Goal: Information Seeking & Learning: Learn about a topic

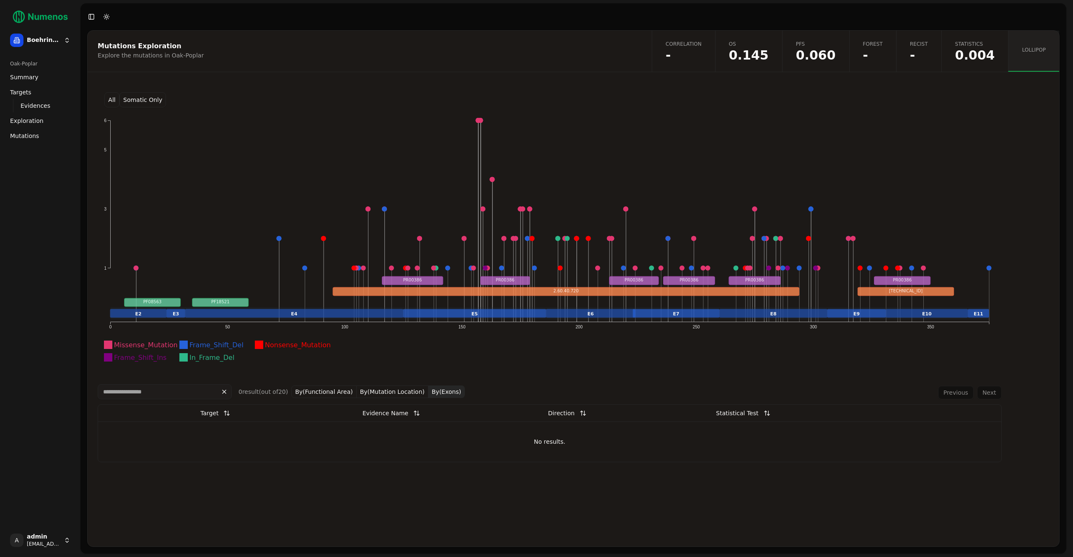
click at [18, 79] on span "Summary" at bounding box center [24, 77] width 28 height 8
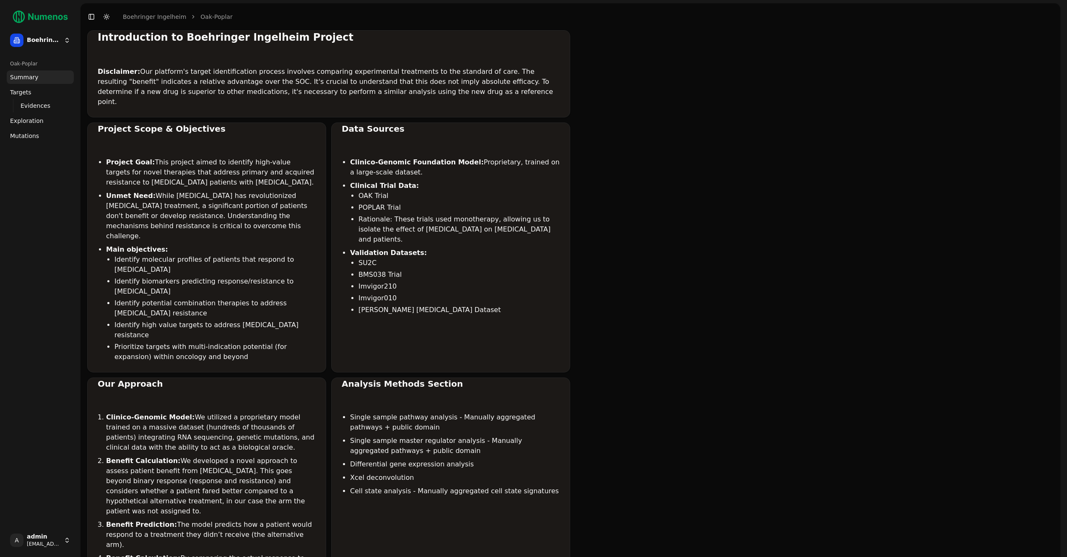
click at [20, 120] on span "Exploration" at bounding box center [27, 121] width 34 height 8
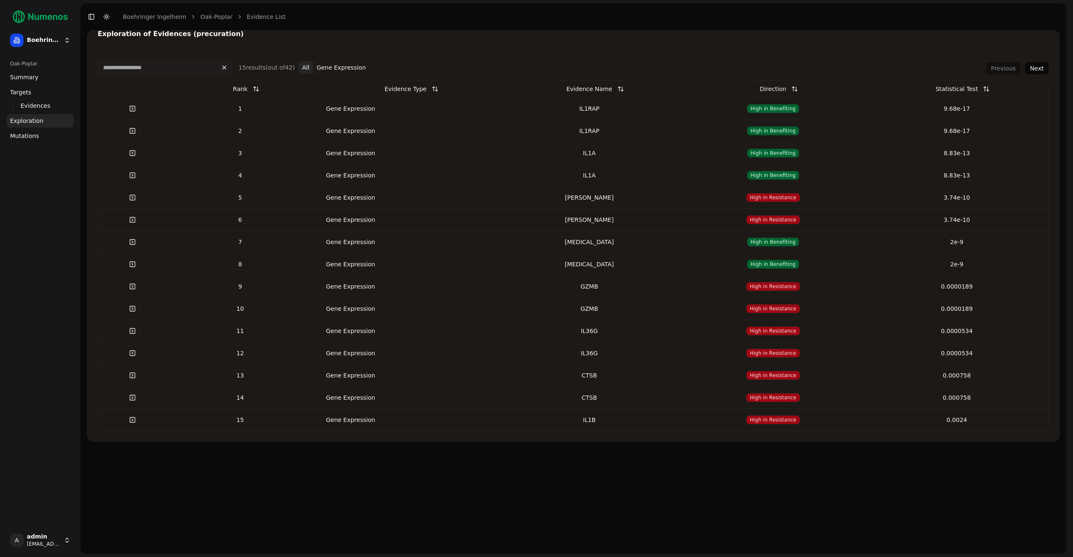
click at [515, 107] on div "IL1RAP" at bounding box center [589, 108] width 177 height 8
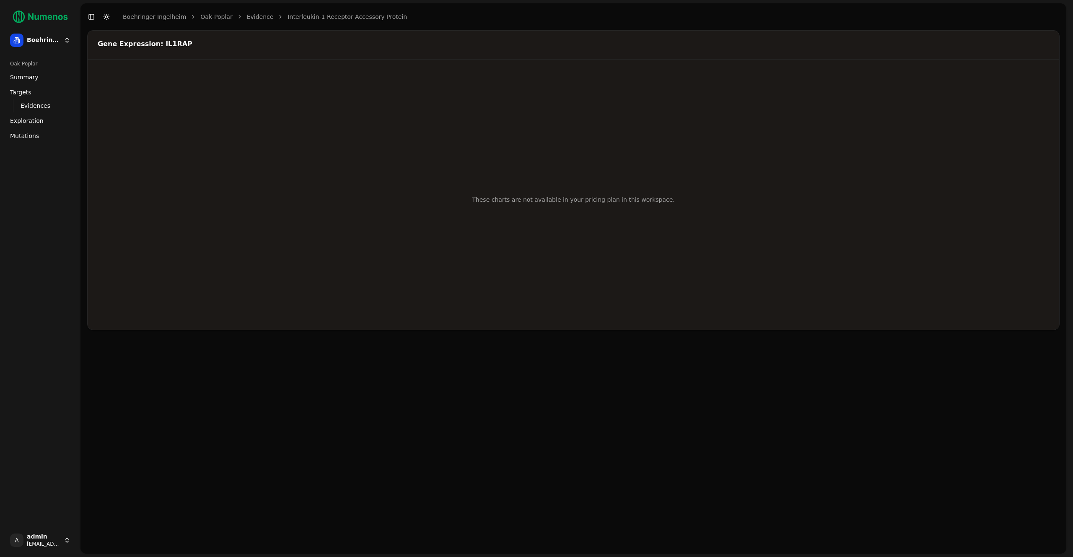
click at [38, 136] on link "Mutations" at bounding box center [40, 135] width 67 height 13
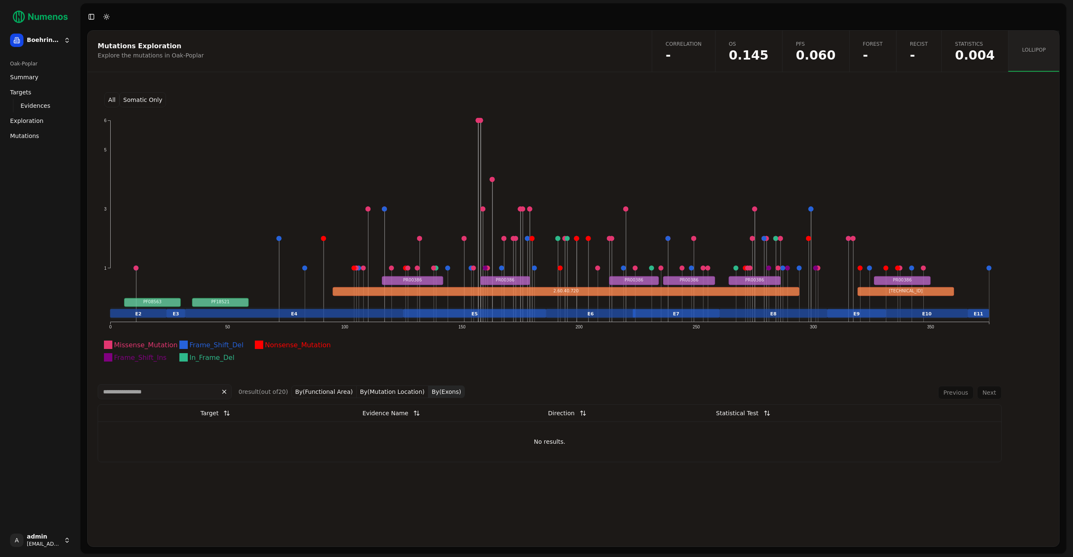
click at [808, 53] on span "0.060" at bounding box center [816, 55] width 40 height 13
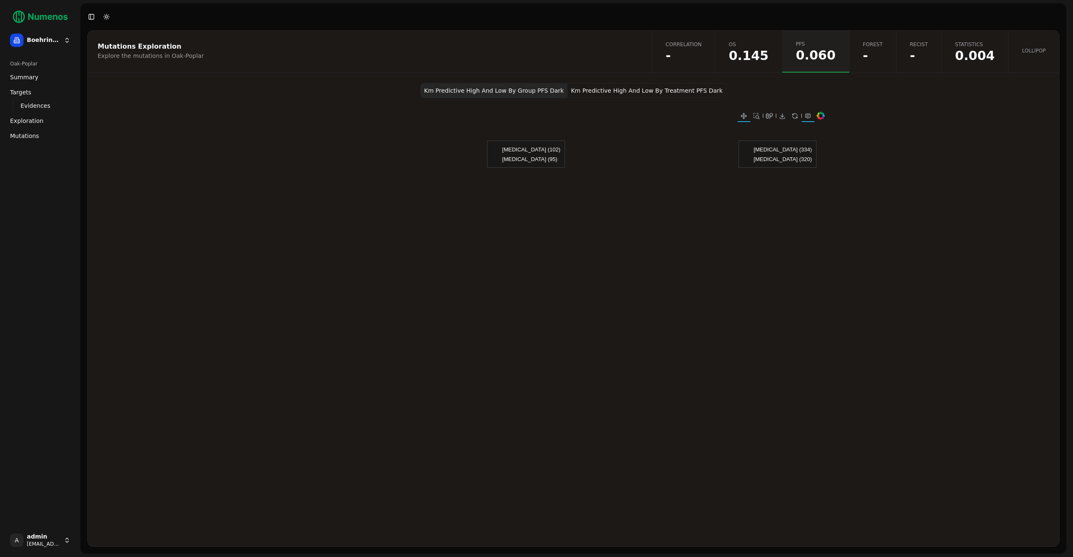
click at [599, 89] on button "Km Predictive High And Low By Treatment PFS Dark" at bounding box center [646, 90] width 159 height 15
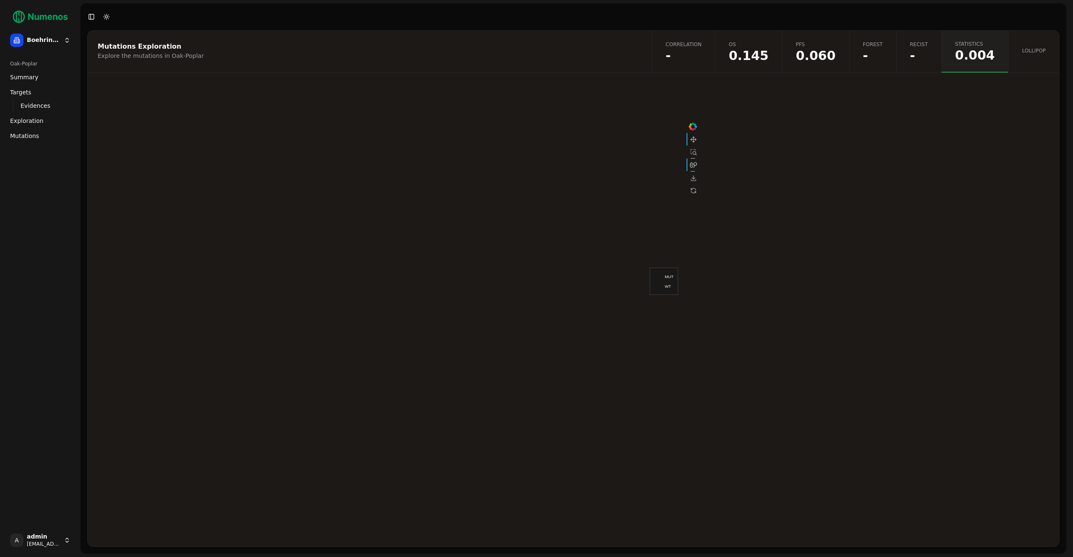
click at [907, 240] on div "Box Plot Dark" at bounding box center [573, 213] width 971 height 260
click at [1024, 52] on span "Lollipop" at bounding box center [1034, 50] width 24 height 7
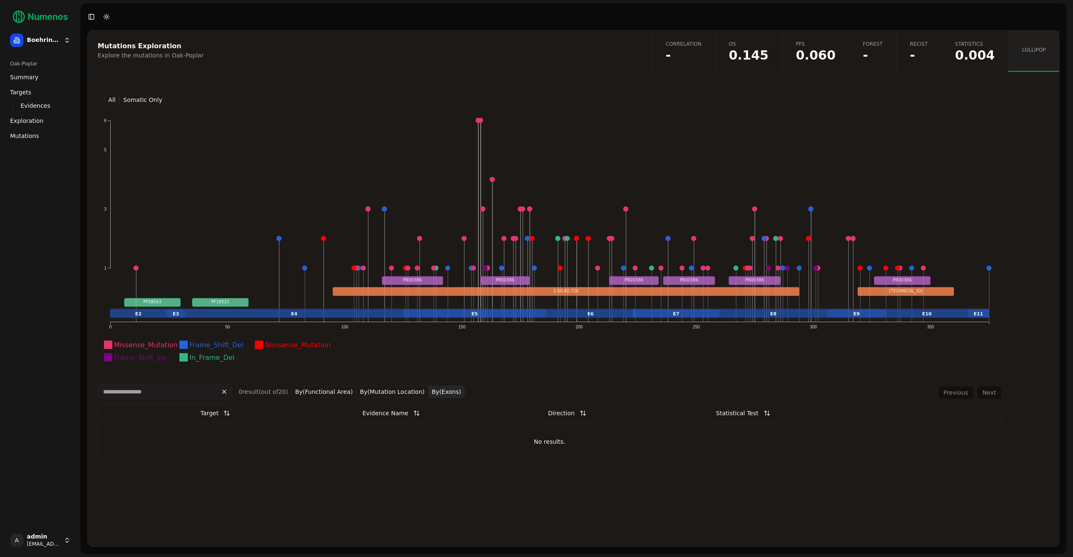
click at [446, 386] on button "By(Exons)" at bounding box center [446, 391] width 36 height 13
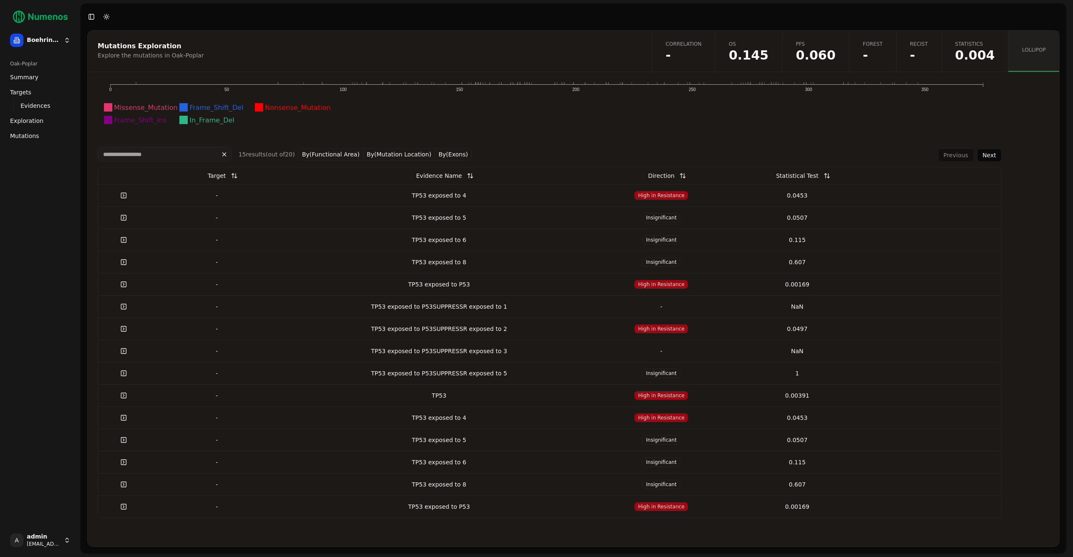
scroll to position [238, 0]
click at [452, 157] on button "By(Exons)" at bounding box center [453, 154] width 36 height 13
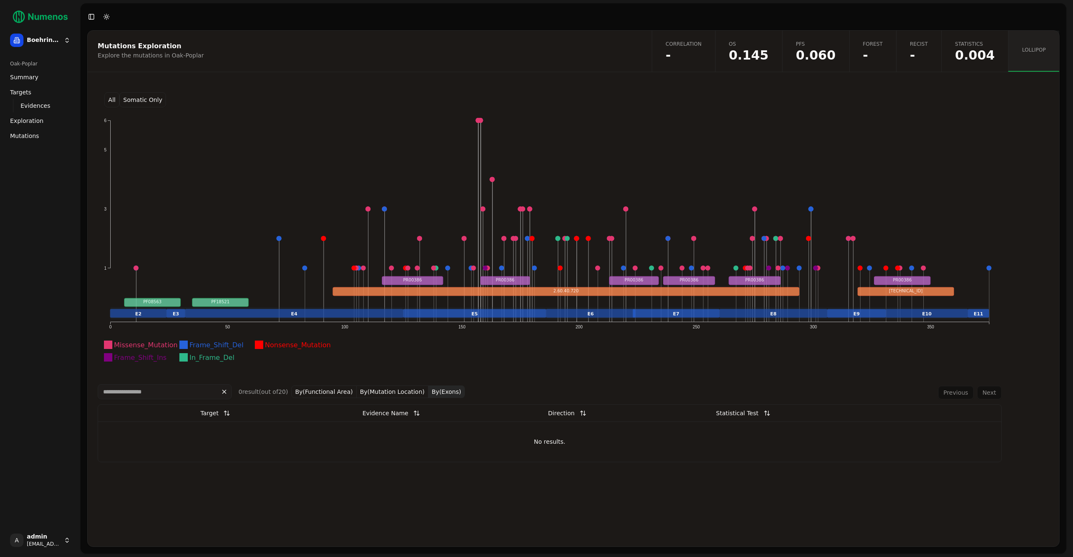
click at [443, 389] on button "By(Exons)" at bounding box center [446, 391] width 36 height 13
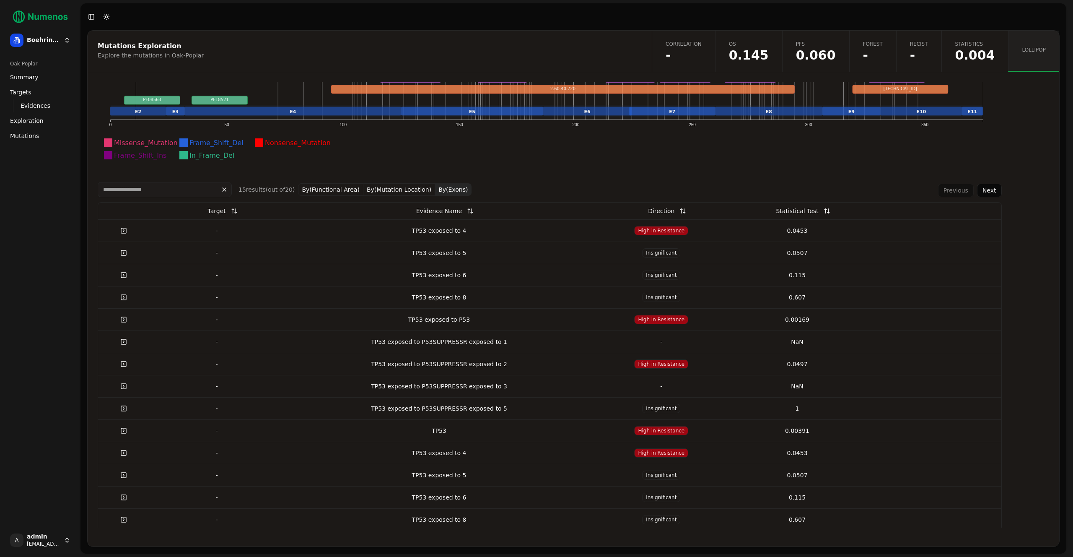
scroll to position [238, 0]
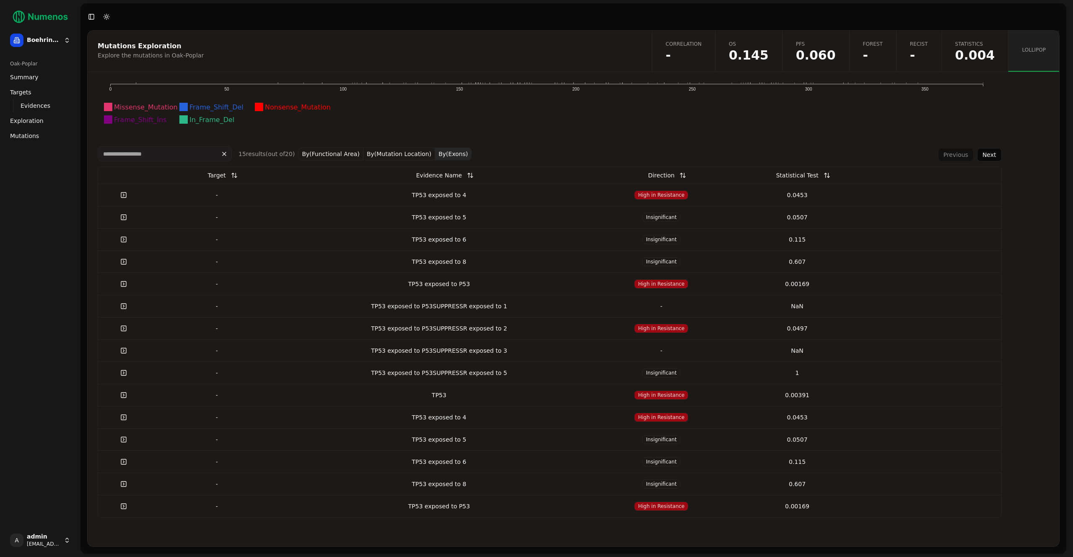
click at [449, 156] on button "By(Exons)" at bounding box center [453, 154] width 36 height 13
click at [332, 153] on button "By(Functional Area)" at bounding box center [330, 154] width 65 height 13
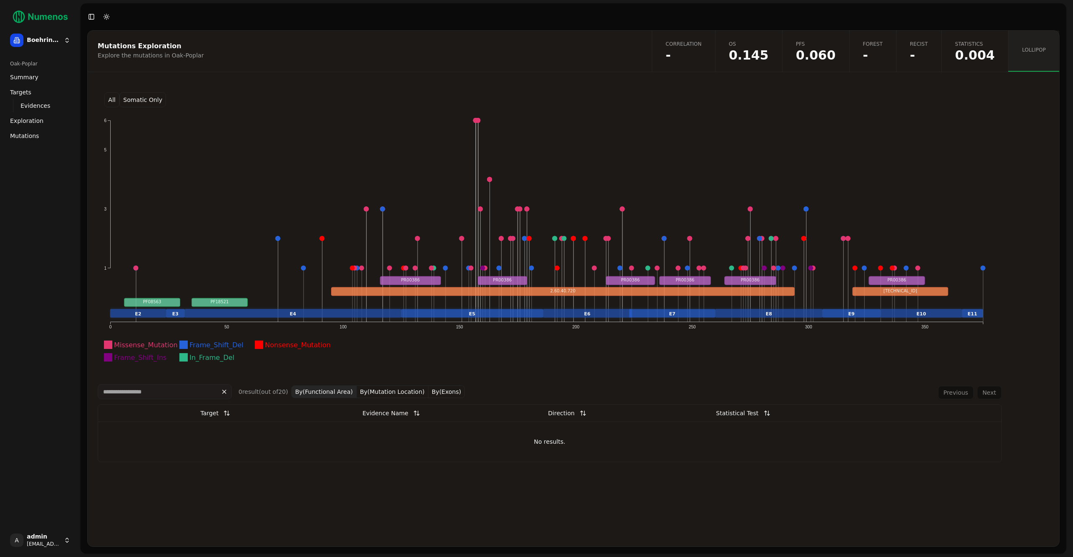
scroll to position [0, 0]
click at [342, 391] on button "By(Functional Area)" at bounding box center [323, 391] width 65 height 13
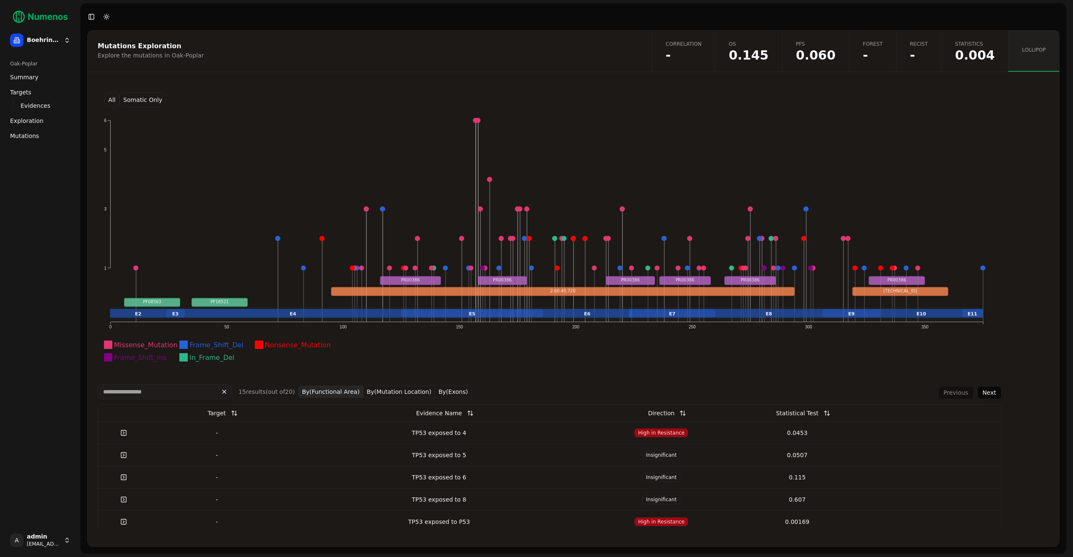
click at [382, 390] on button "By(Mutation Location)" at bounding box center [399, 391] width 72 height 13
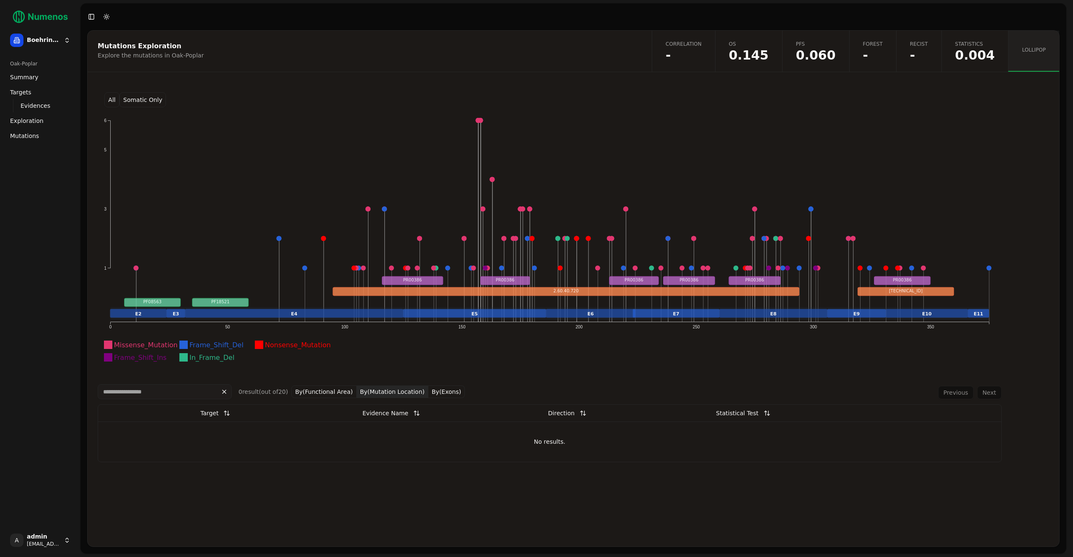
click at [382, 389] on button "By(Mutation Location)" at bounding box center [393, 391] width 72 height 13
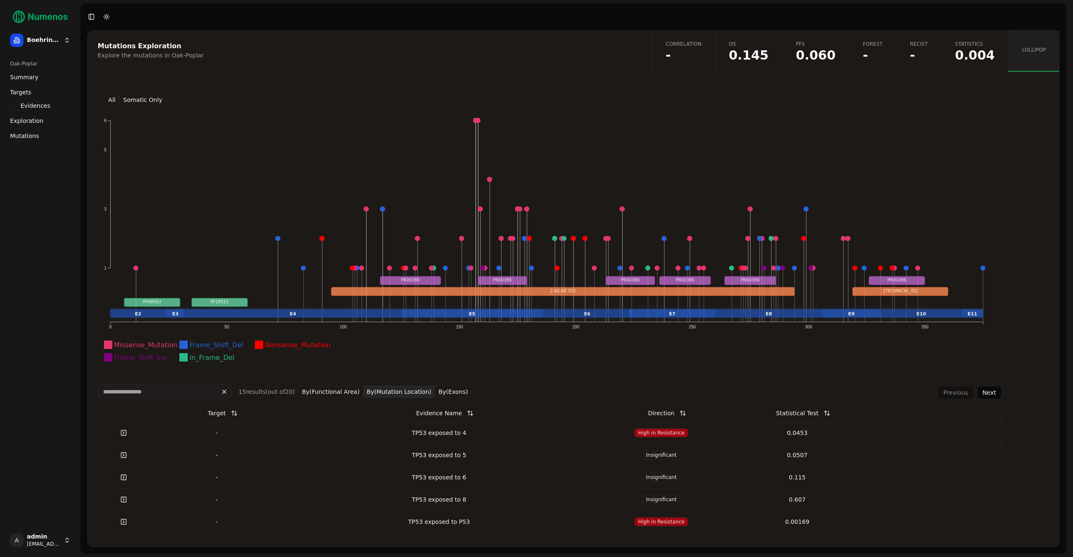
click at [448, 390] on button "By(Exons)" at bounding box center [453, 391] width 36 height 13
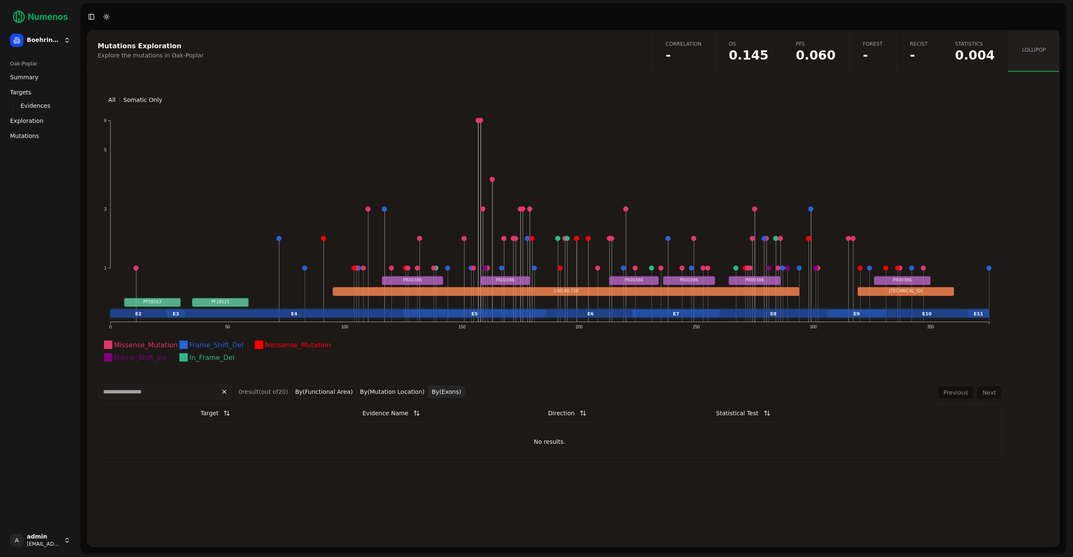
click at [448, 390] on button "By(Exons)" at bounding box center [446, 391] width 36 height 13
